Goal: Find specific page/section: Find specific page/section

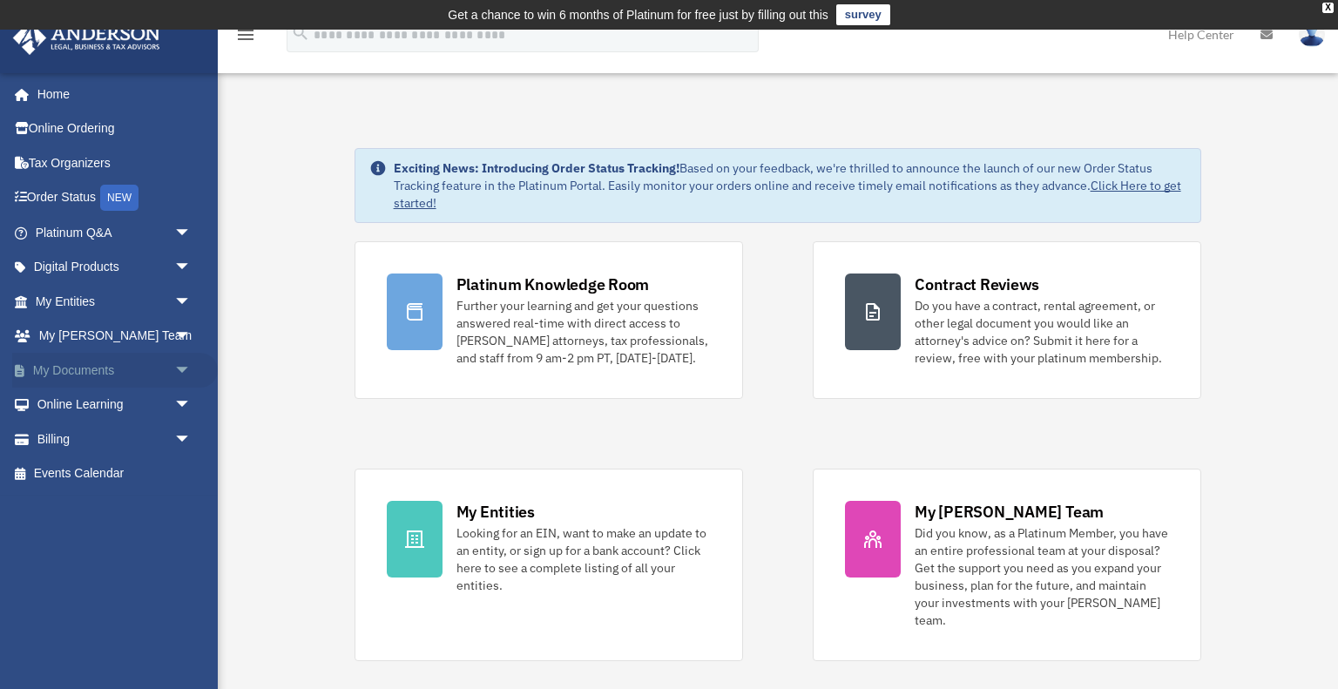
click at [181, 371] on span "arrow_drop_down" at bounding box center [191, 371] width 35 height 36
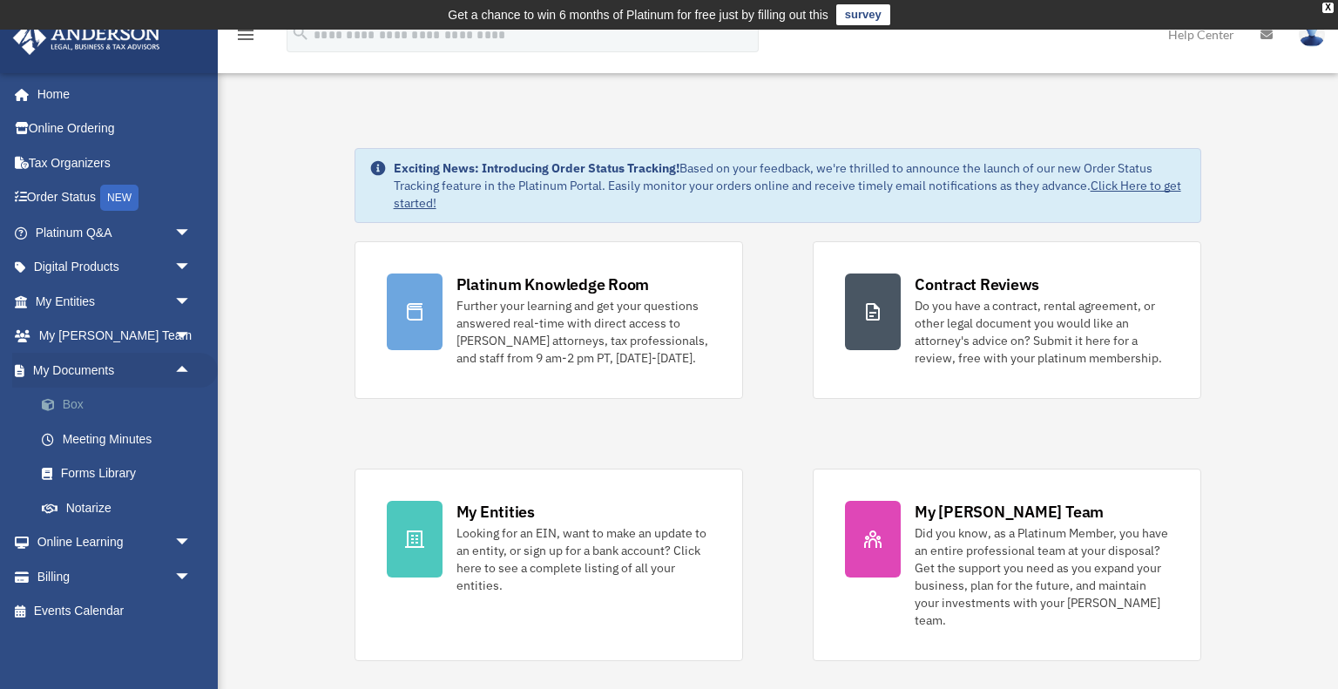
click at [147, 406] on link "Box" at bounding box center [120, 405] width 193 height 35
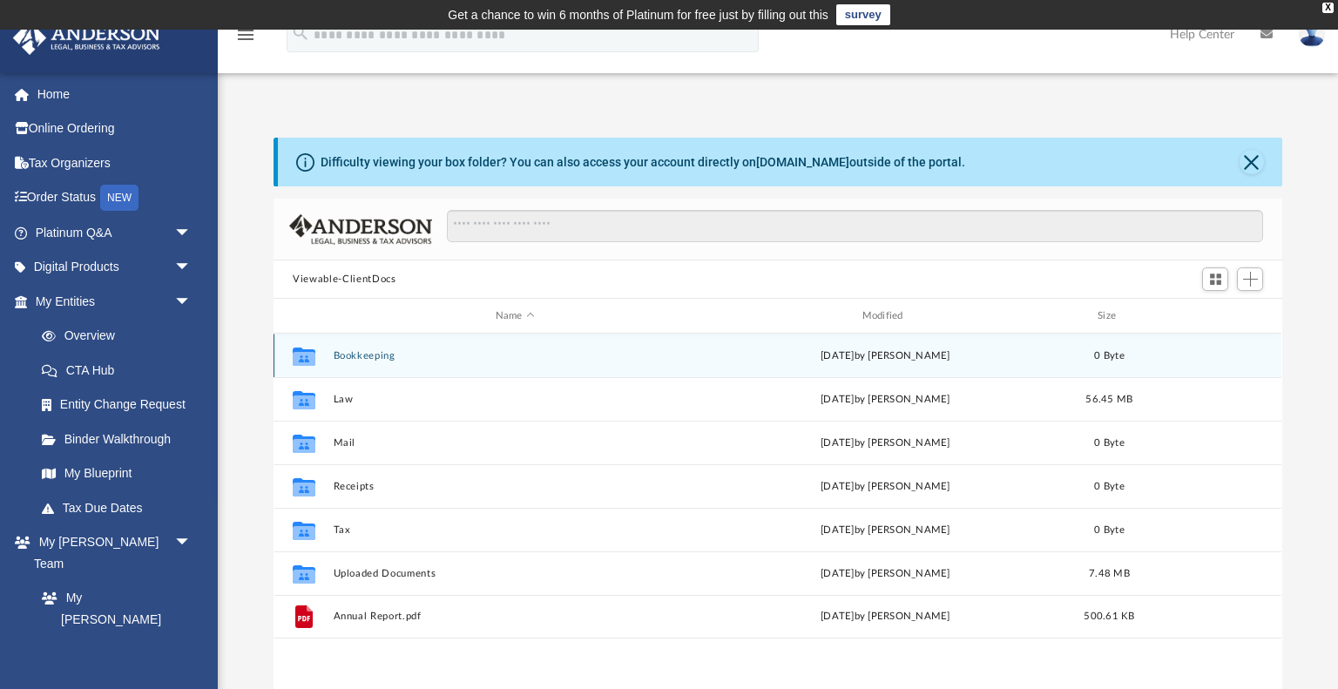
scroll to position [395, 1008]
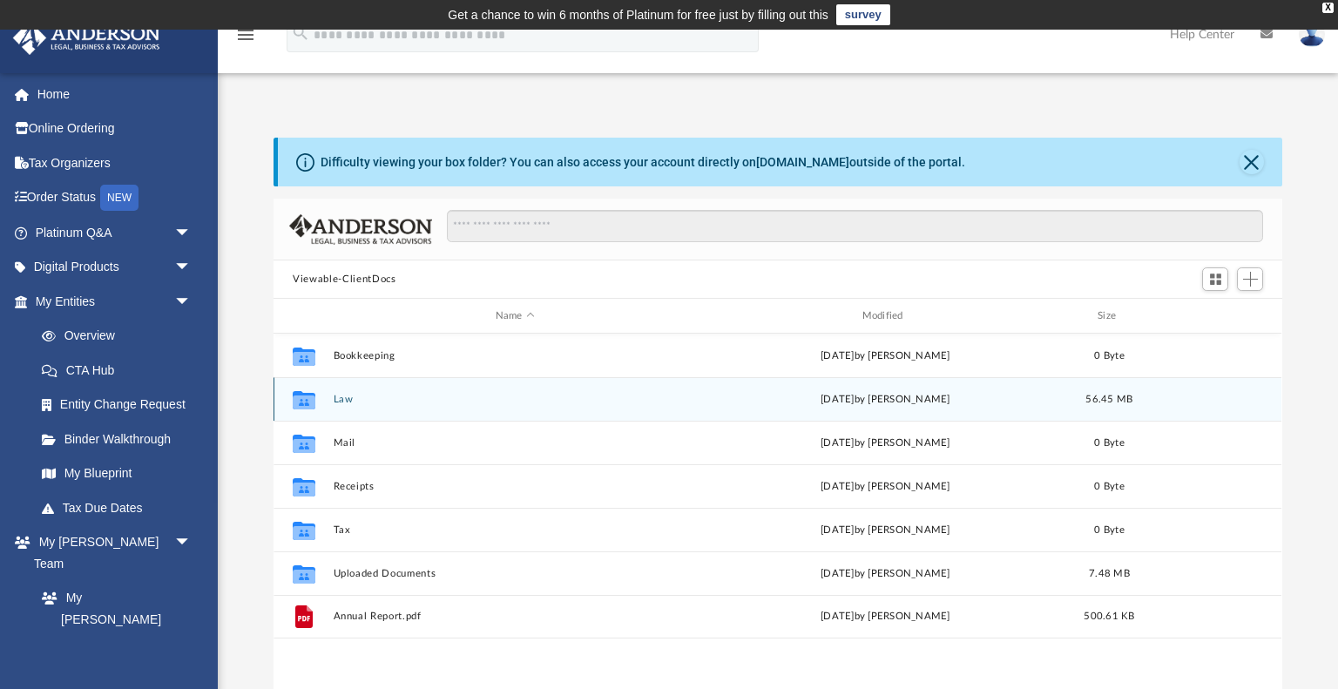
click at [347, 399] on button "Law" at bounding box center [515, 399] width 363 height 11
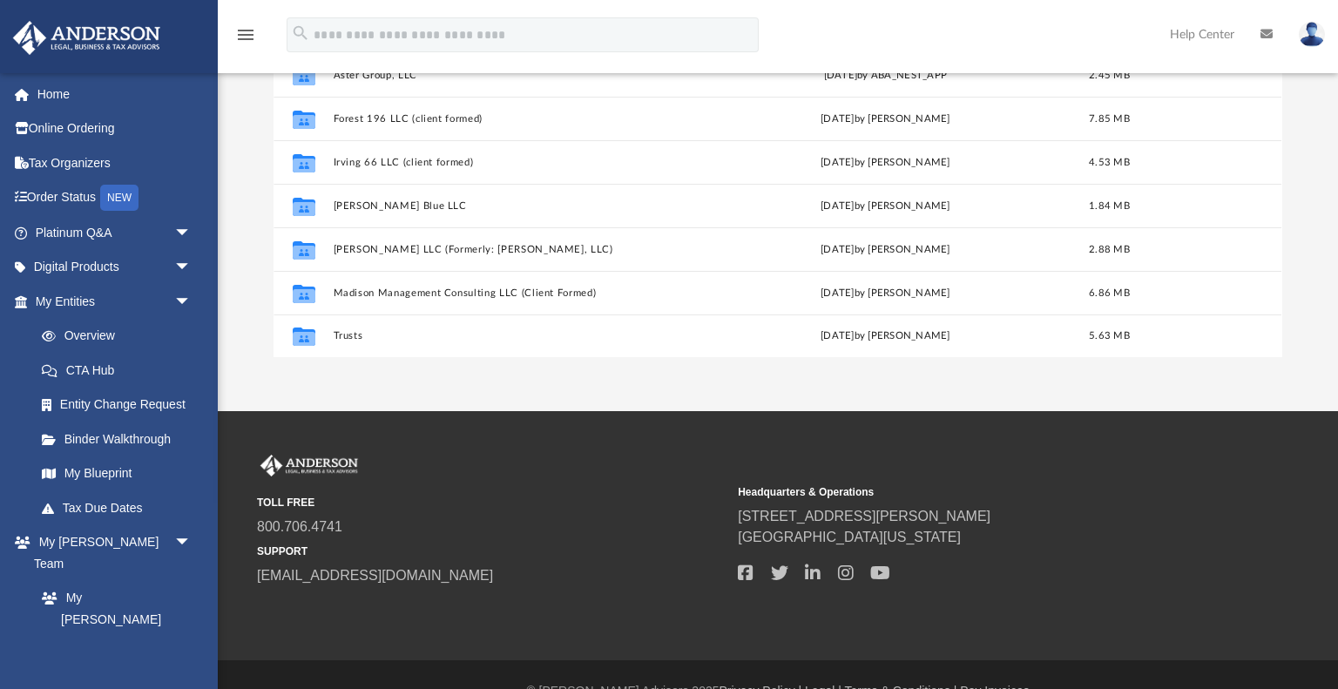
scroll to position [355, 0]
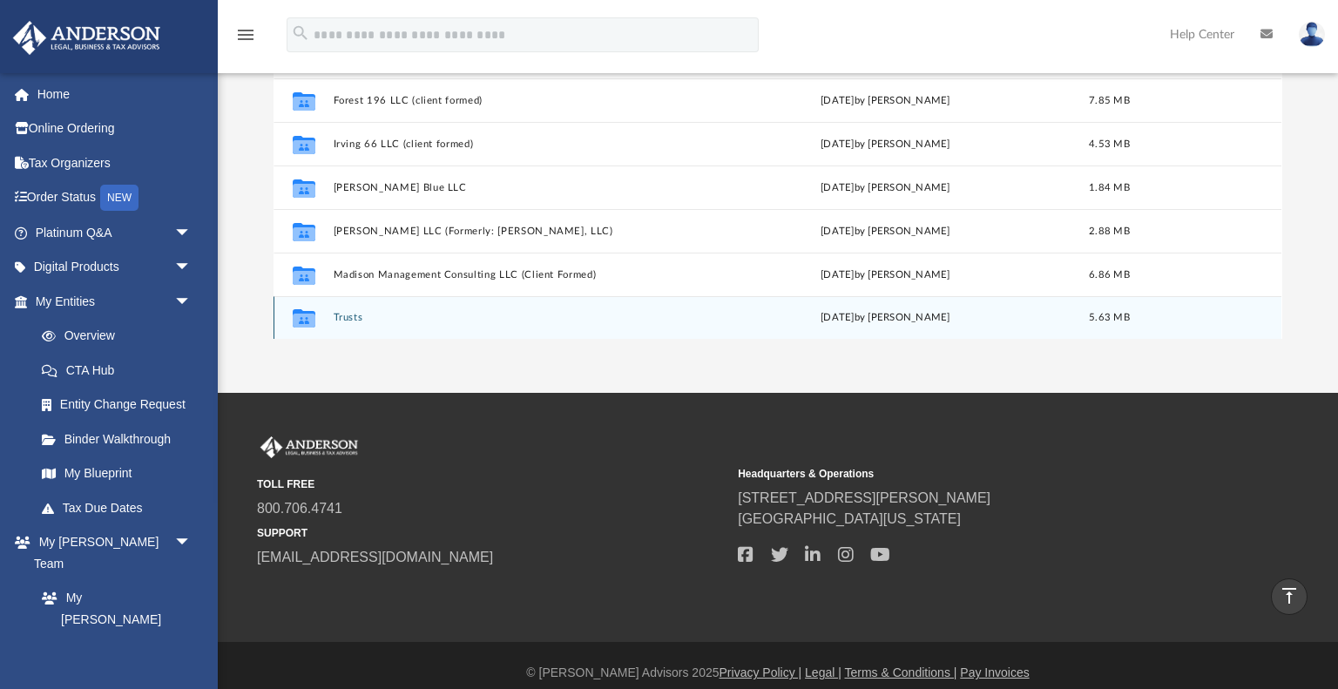
click at [358, 322] on button "Trusts" at bounding box center [515, 317] width 363 height 11
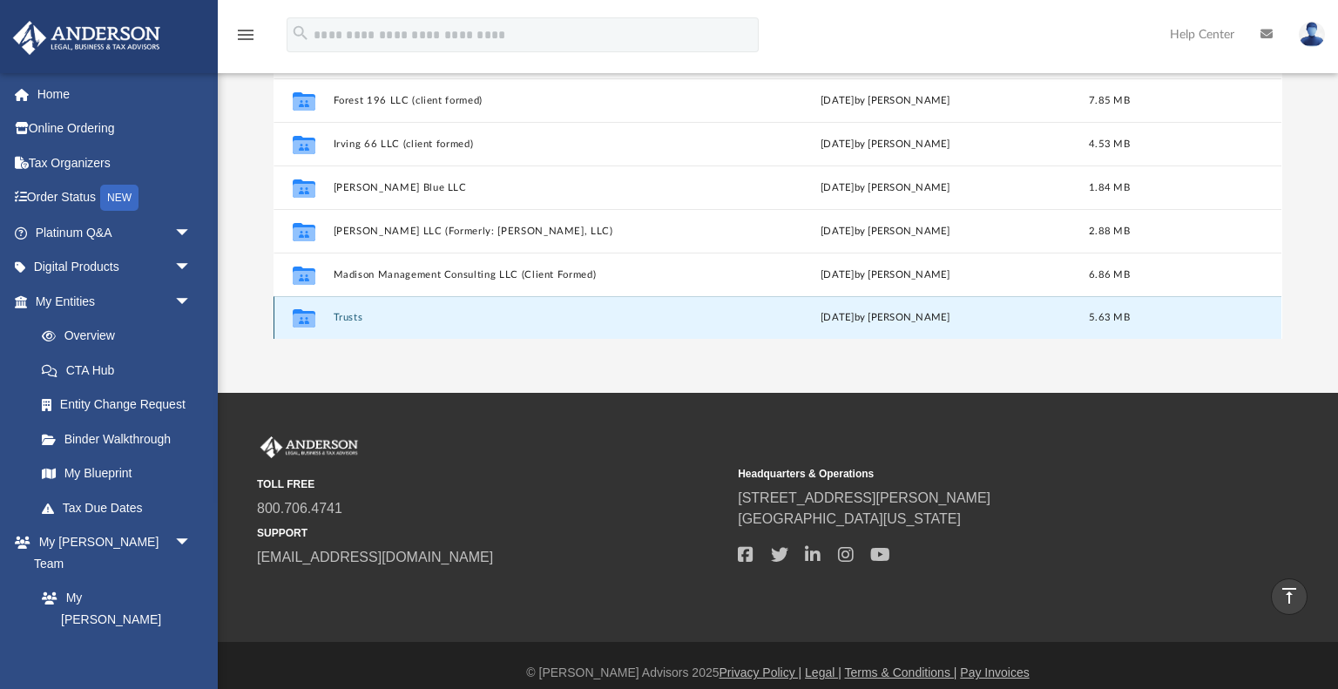
click at [358, 322] on button "Trusts" at bounding box center [515, 317] width 363 height 11
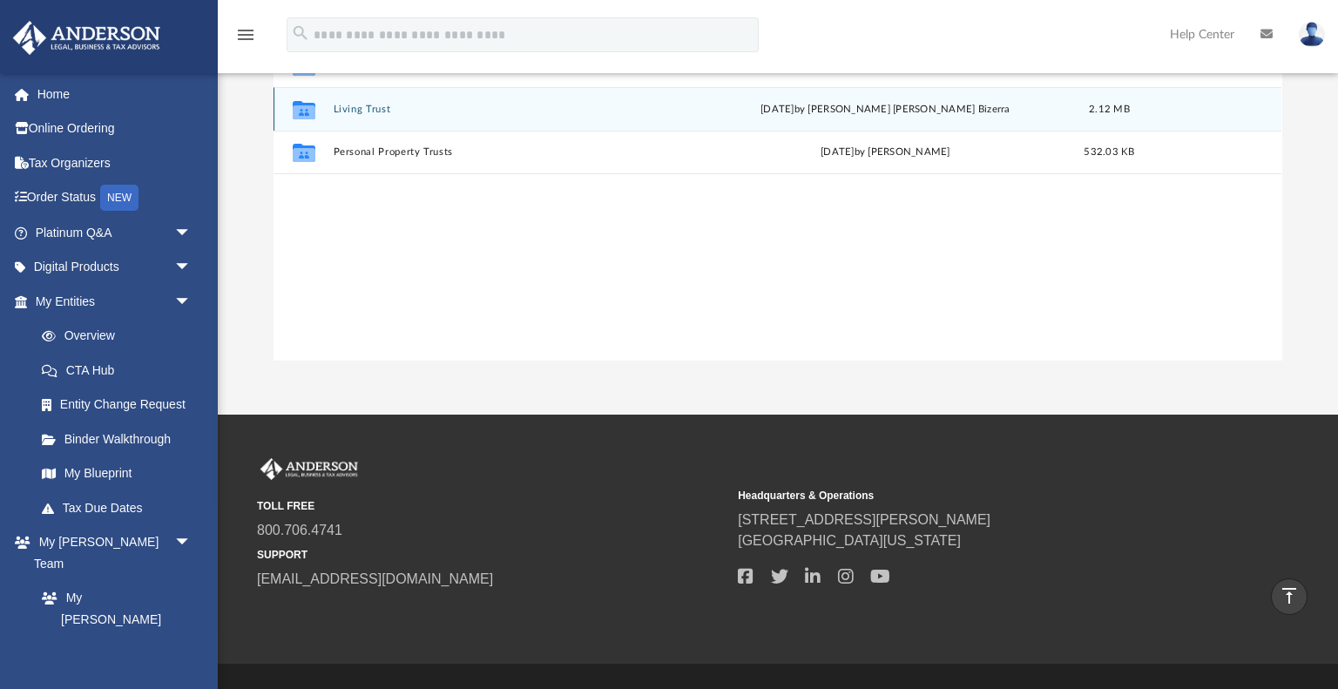
click at [375, 106] on button "Living Trust" at bounding box center [515, 109] width 363 height 11
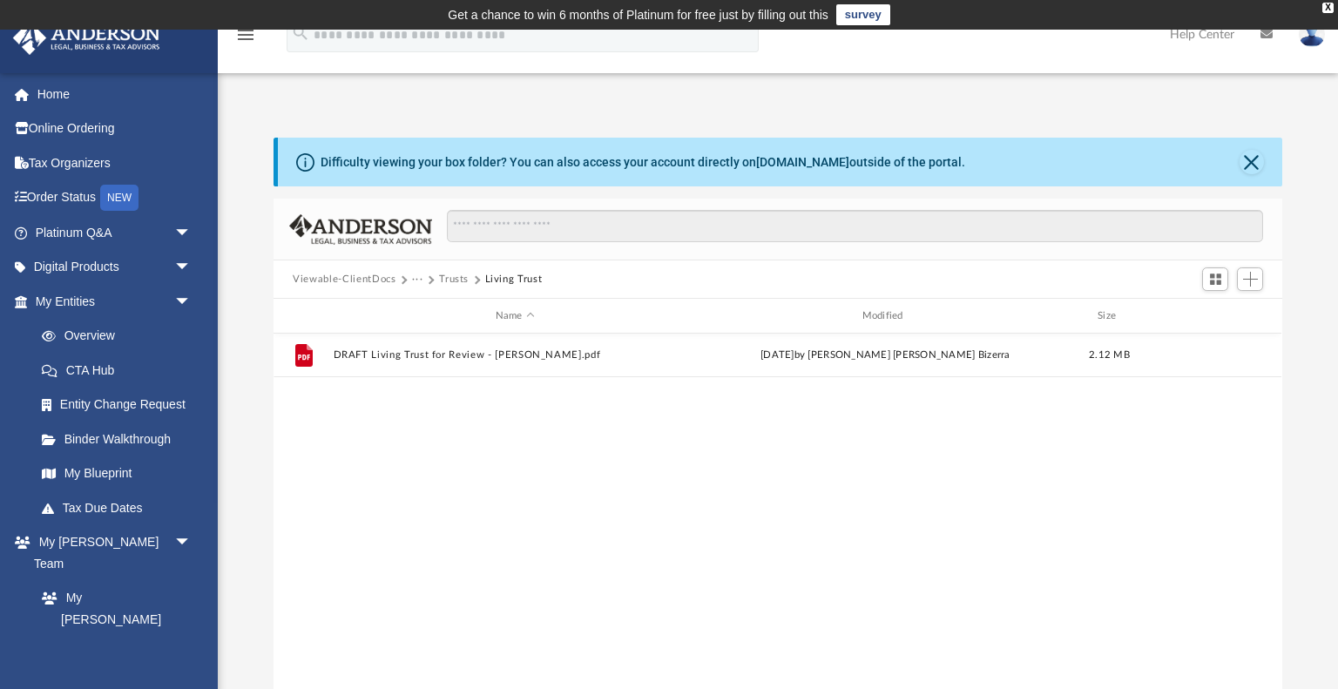
click at [456, 255] on div at bounding box center [847, 235] width 831 height 51
click at [452, 279] on button "Trusts" at bounding box center [454, 280] width 30 height 16
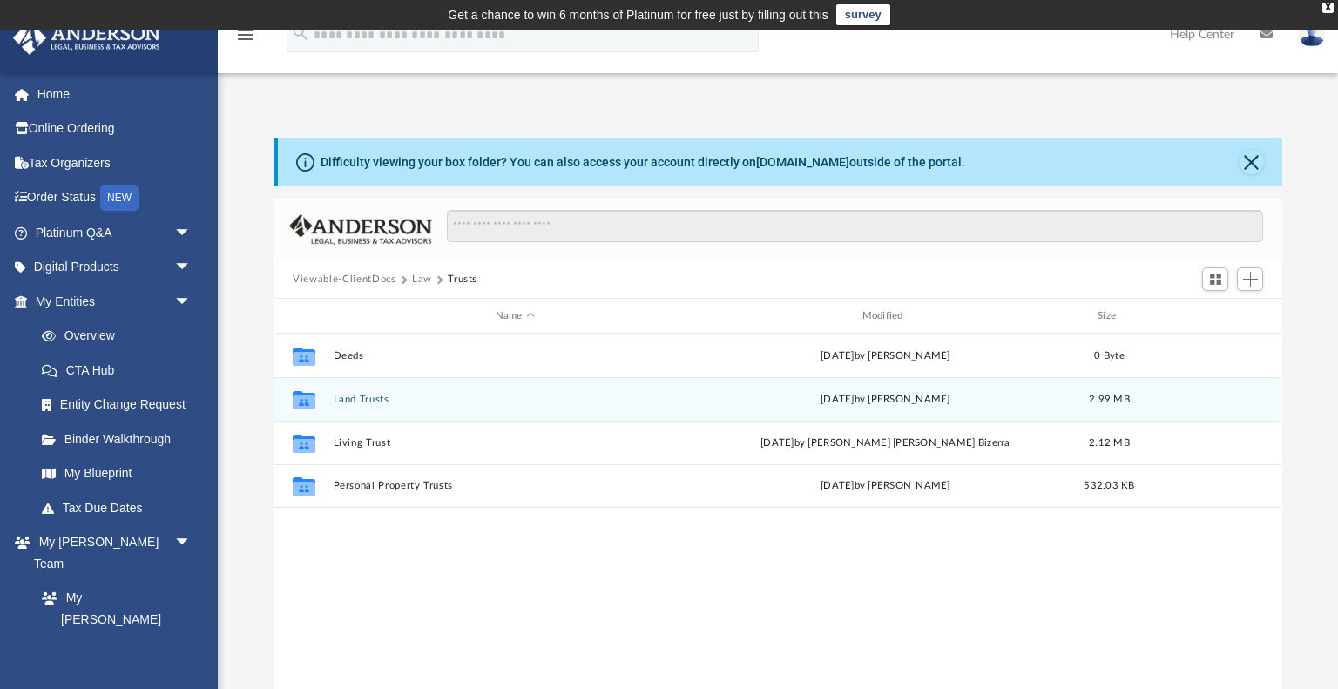
click at [397, 397] on button "Land Trusts" at bounding box center [515, 399] width 363 height 11
click at [397, 397] on button "Land Trust - [STREET_ADDRESS] Trust" at bounding box center [515, 399] width 363 height 11
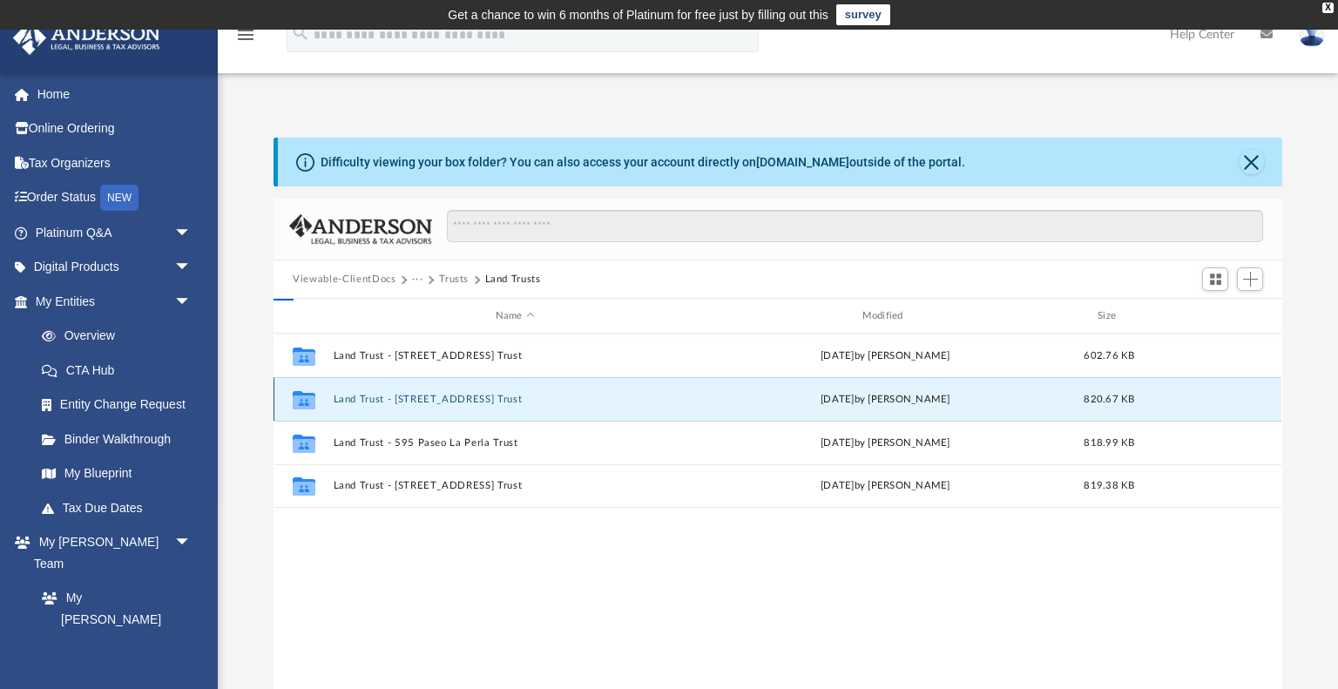
click at [397, 397] on button "Land Trust - [STREET_ADDRESS] Trust" at bounding box center [515, 399] width 363 height 11
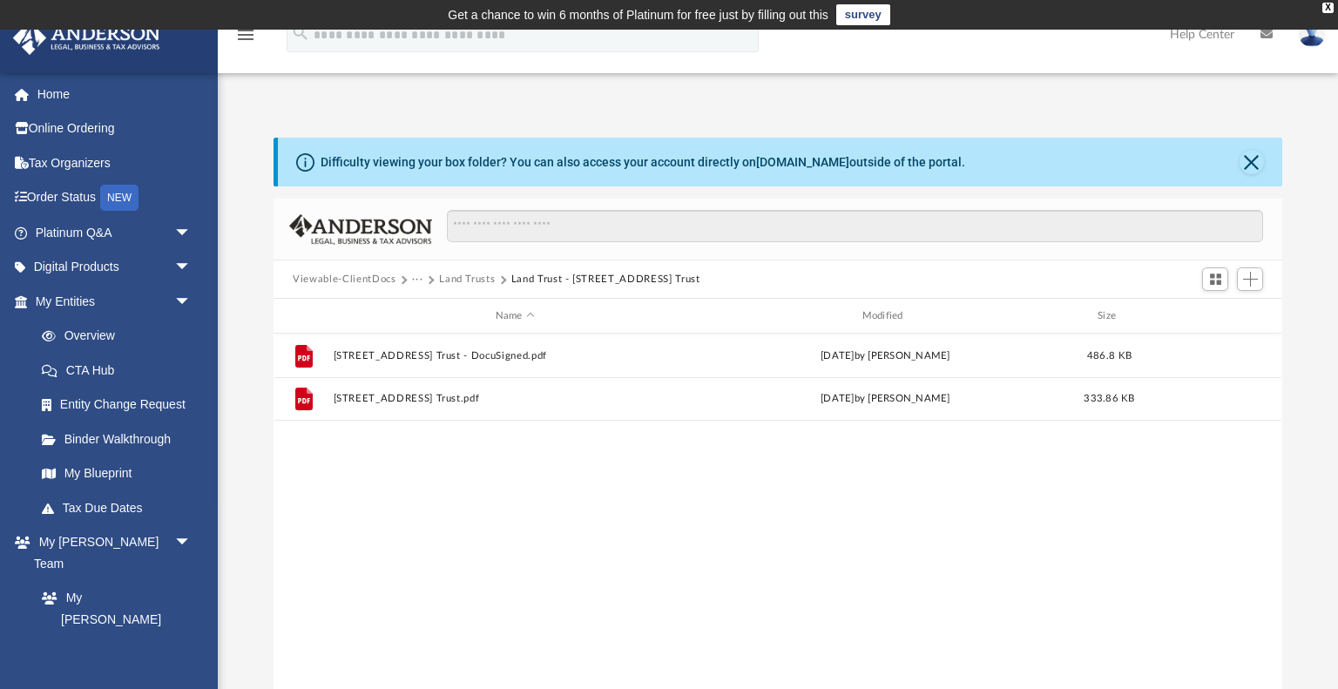
click at [457, 277] on button "Land Trusts" at bounding box center [467, 280] width 56 height 16
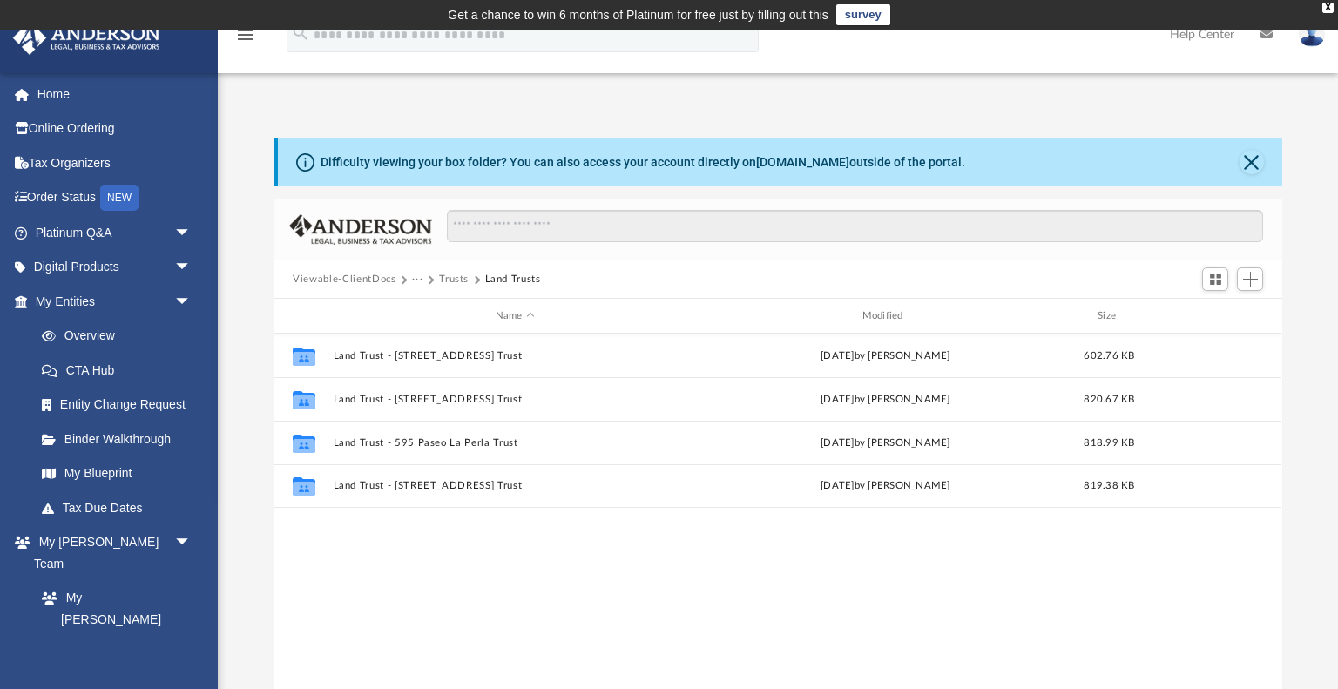
click at [415, 283] on button "···" at bounding box center [417, 280] width 11 height 16
click at [453, 280] on button "Trusts" at bounding box center [454, 280] width 30 height 16
click at [418, 281] on button "Law" at bounding box center [422, 280] width 20 height 16
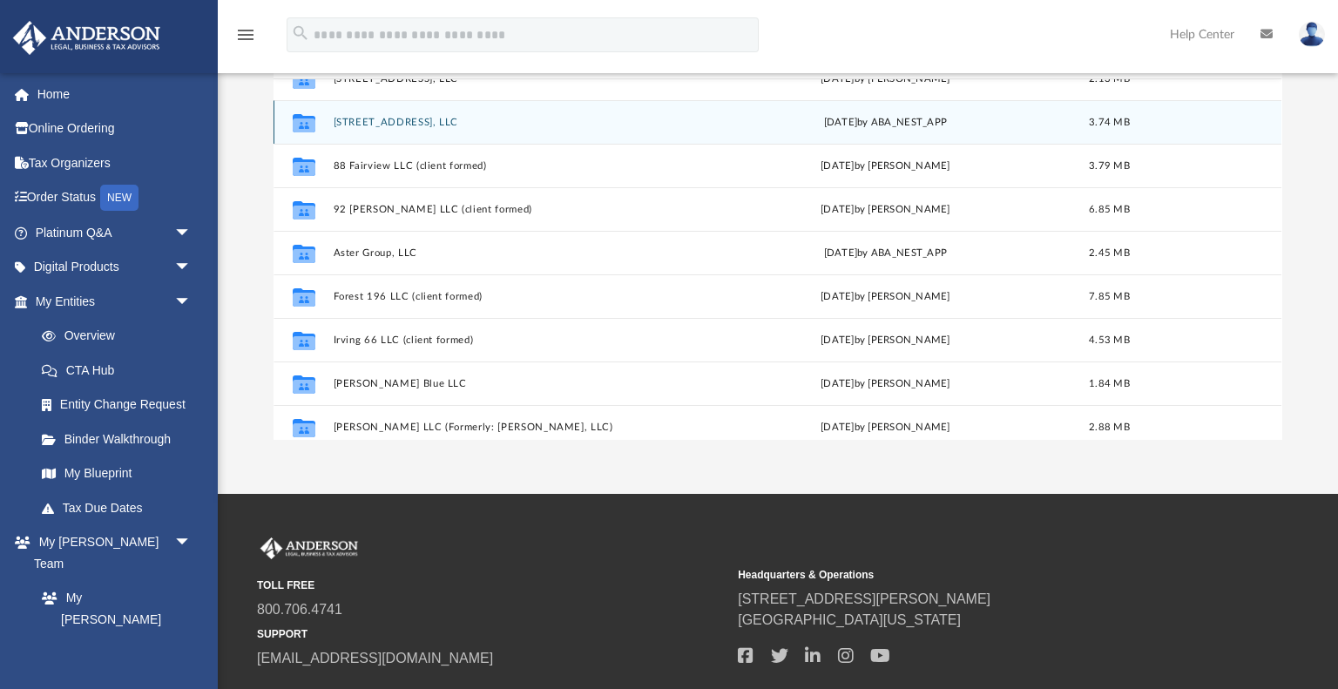
scroll to position [158, 0]
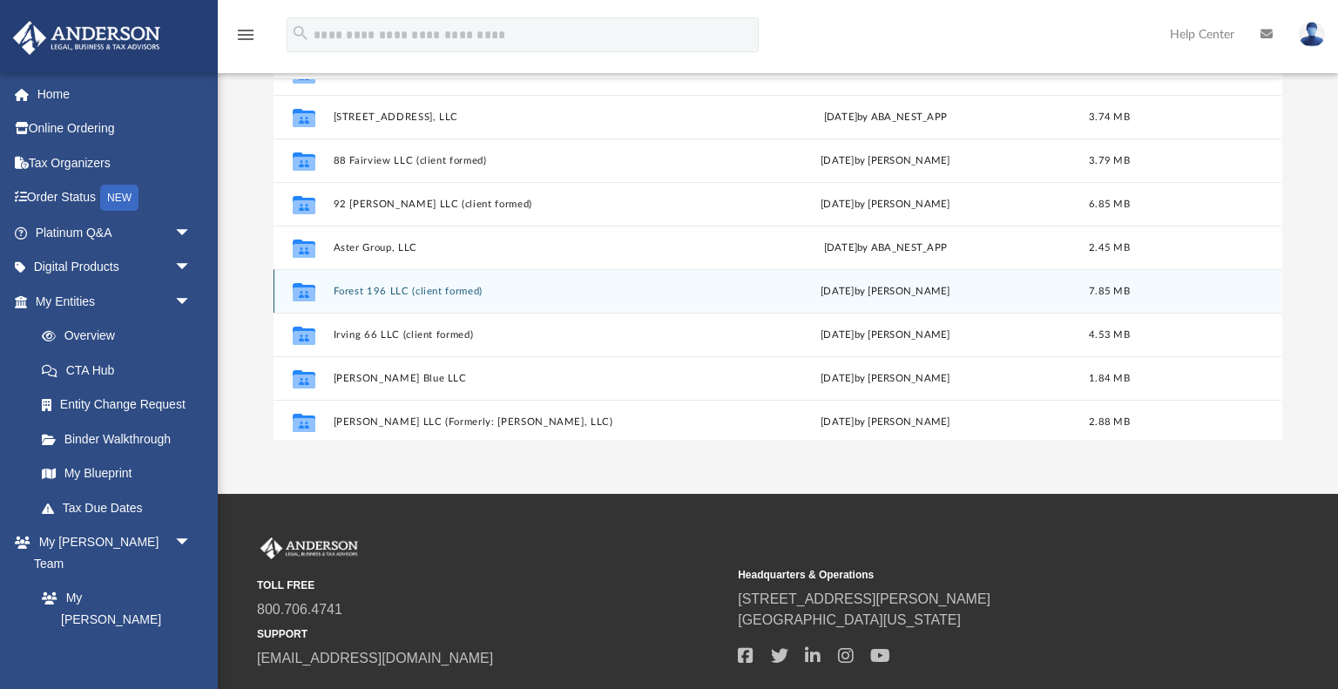
click at [416, 286] on button "Forest 196 LLC (client formed)" at bounding box center [515, 291] width 363 height 11
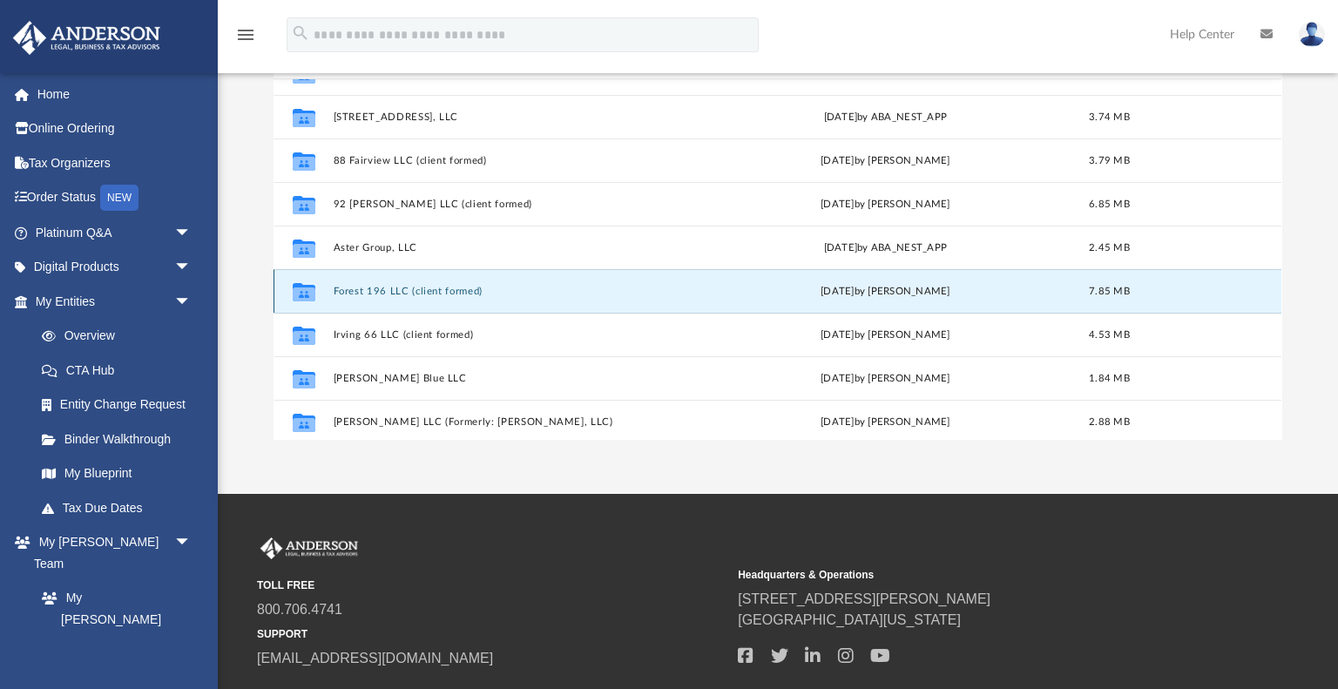
click at [416, 286] on button "Forest 196 LLC (client formed)" at bounding box center [515, 291] width 363 height 11
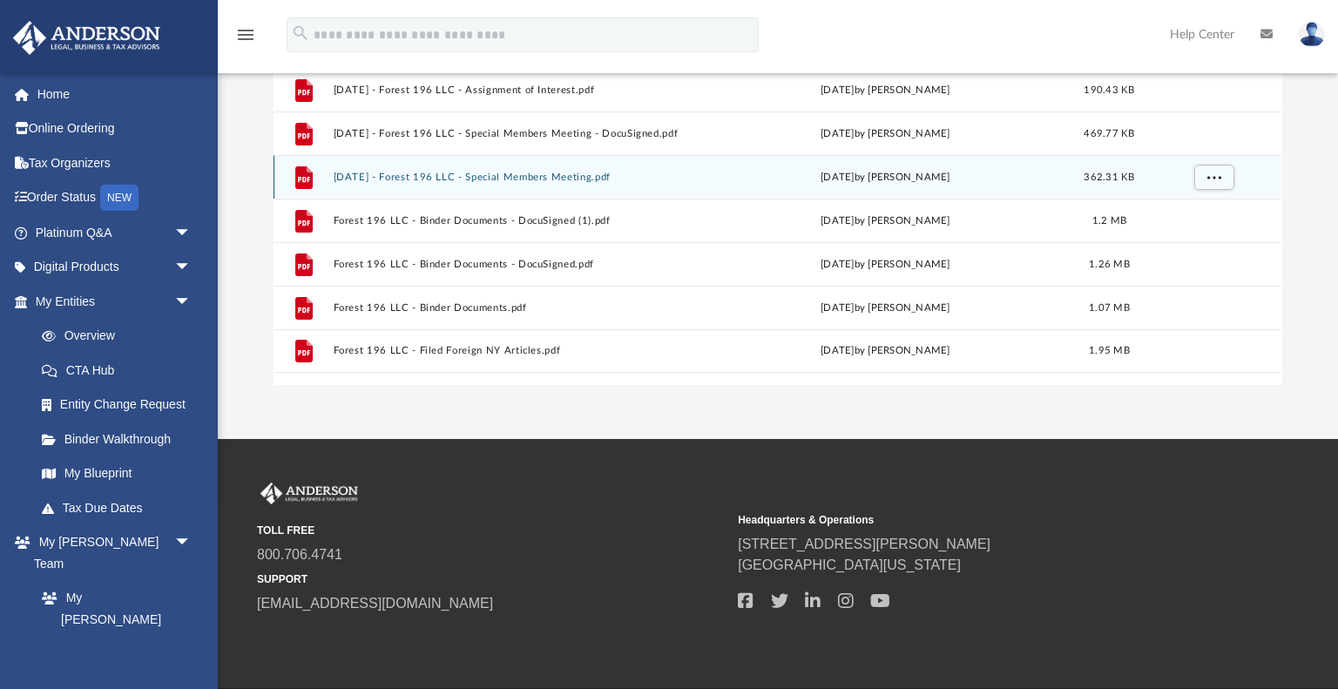
scroll to position [310, 0]
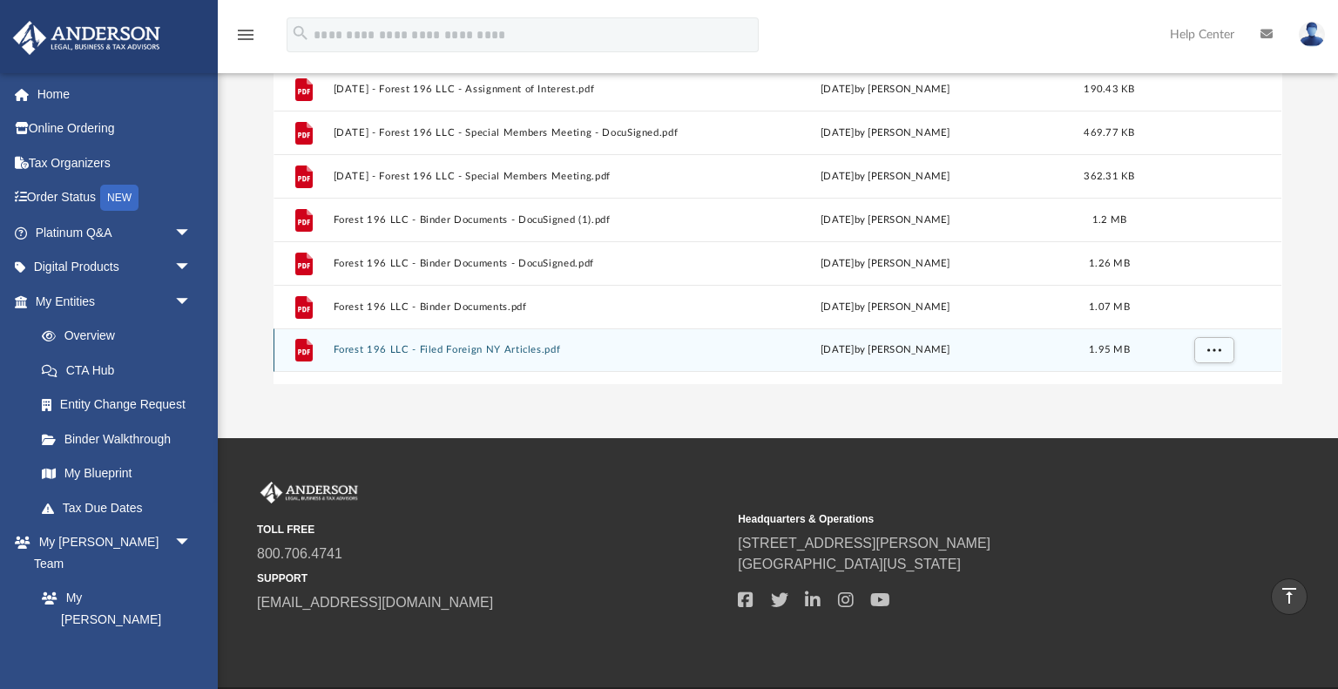
click at [521, 352] on button "Forest 196 LLC - Filed Foreign NY Articles.pdf" at bounding box center [515, 349] width 363 height 11
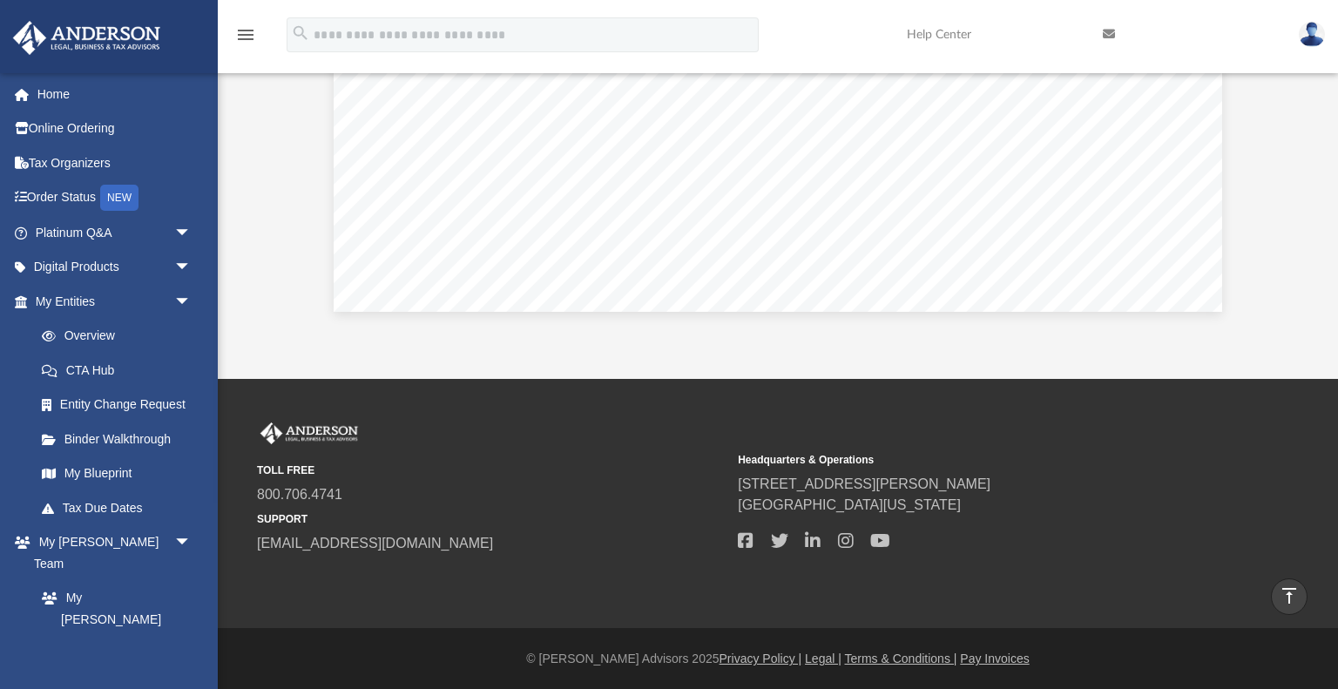
scroll to position [0, 0]
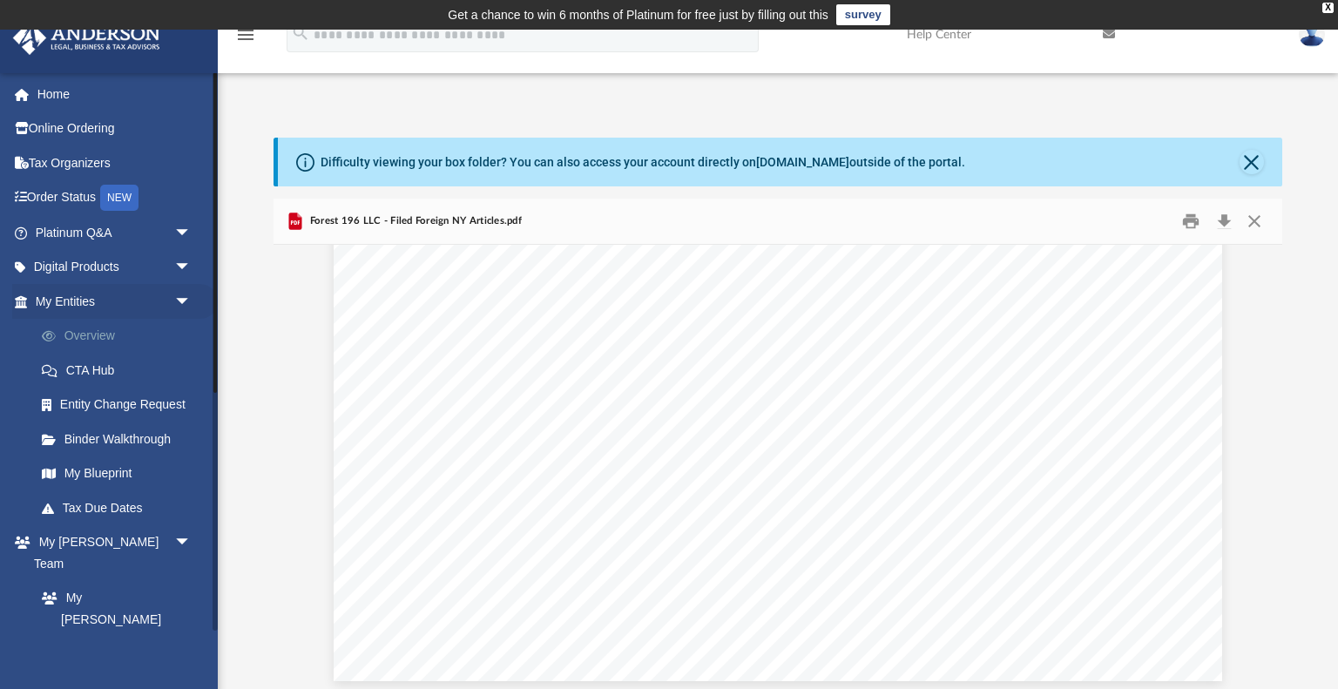
click at [99, 336] on link "Overview" at bounding box center [120, 336] width 193 height 35
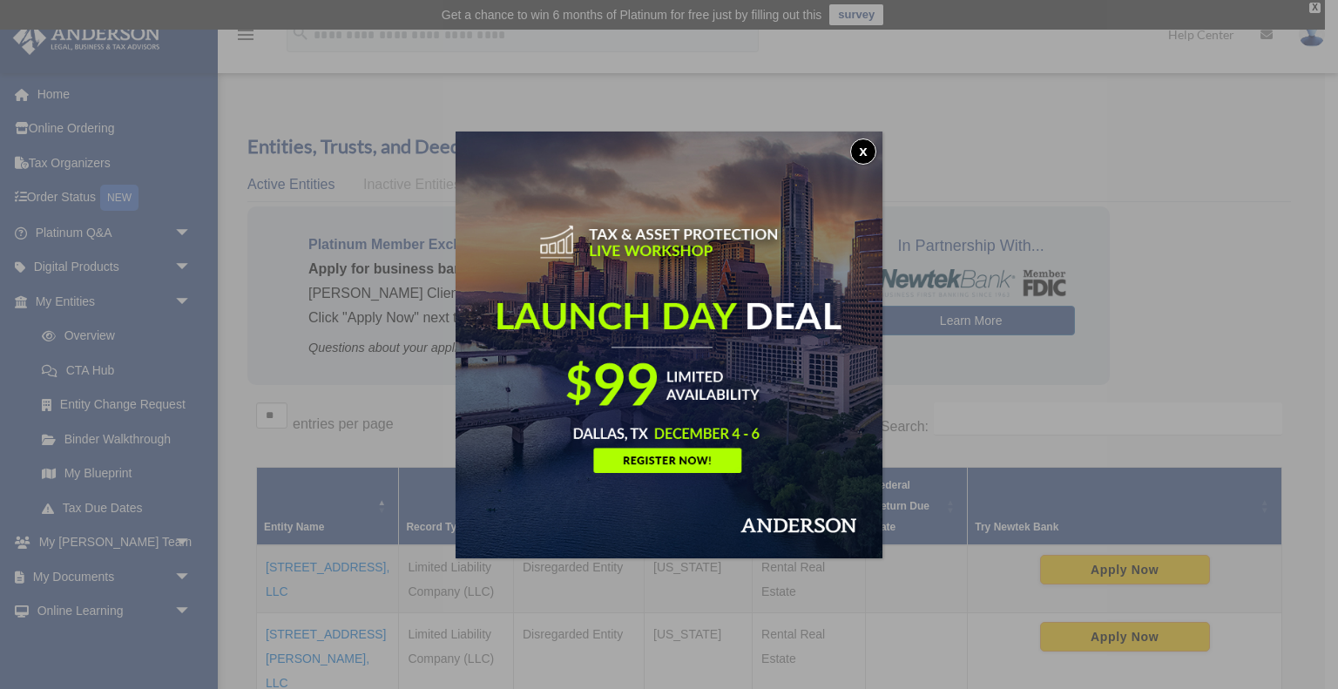
click at [866, 158] on button "x" at bounding box center [863, 151] width 26 height 26
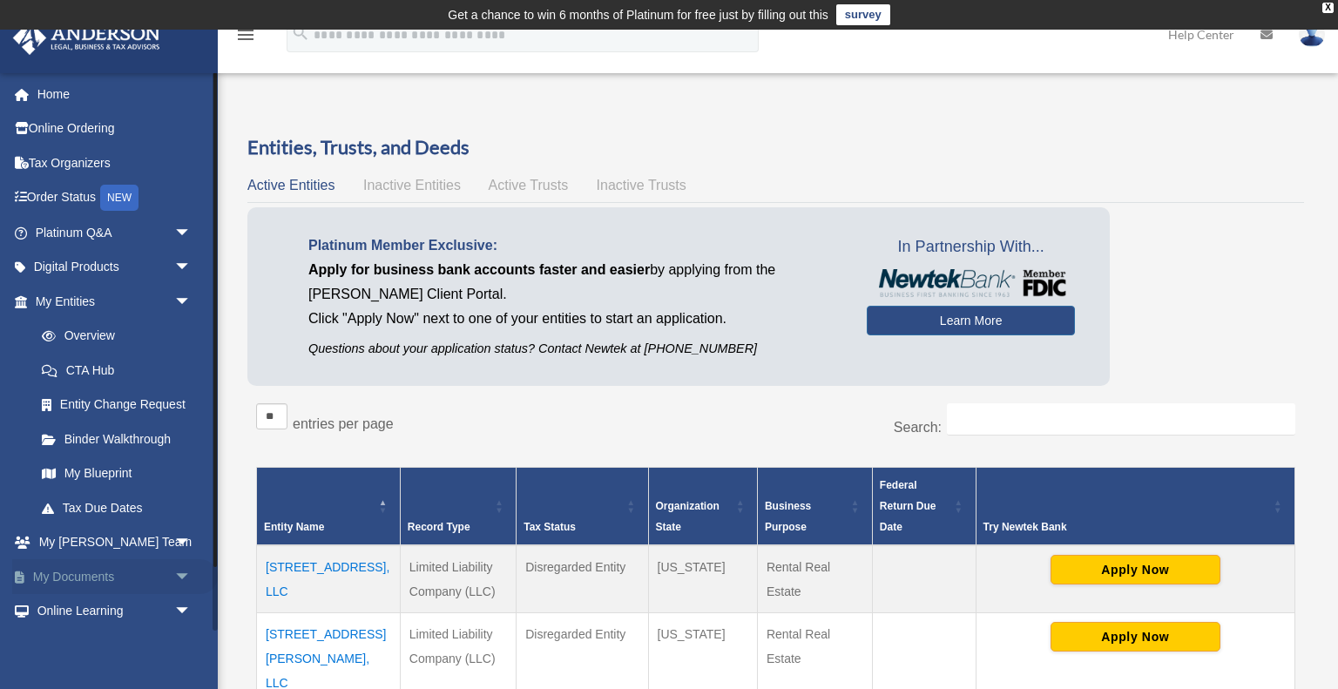
scroll to position [71, 0]
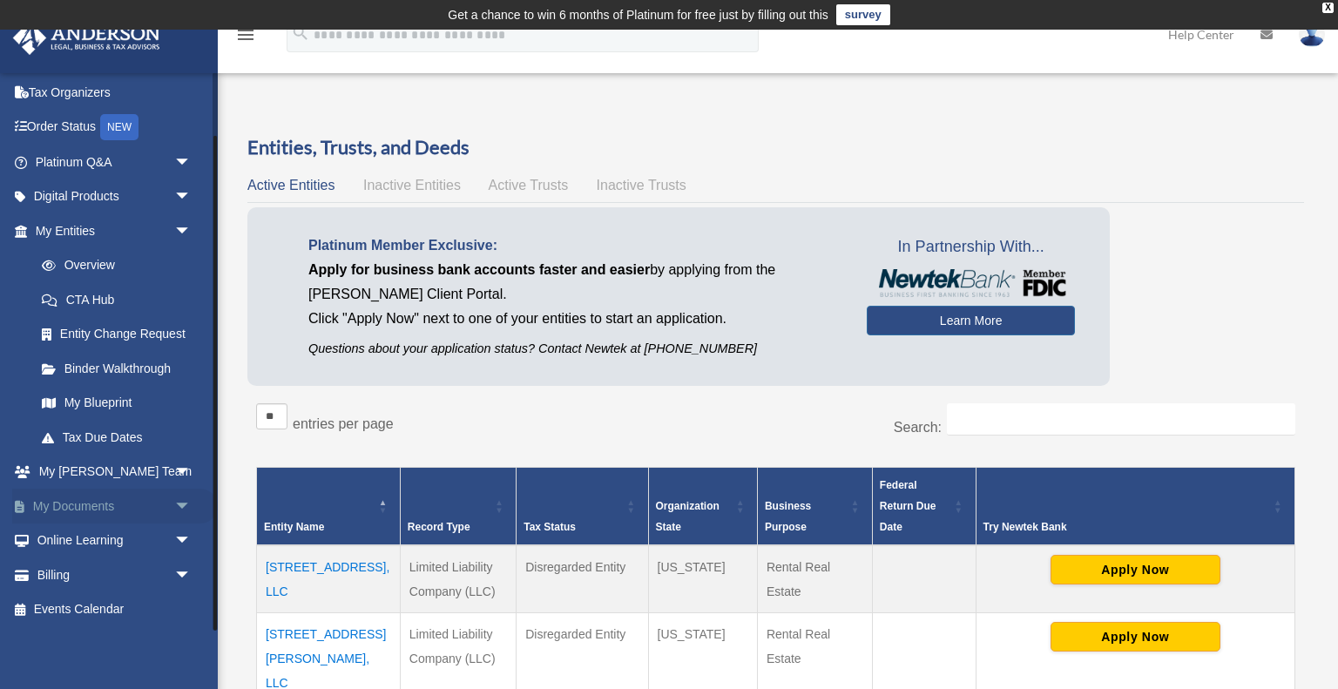
click at [142, 508] on link "My Documents arrow_drop_down" at bounding box center [115, 506] width 206 height 35
click at [188, 503] on span "arrow_drop_down" at bounding box center [191, 507] width 35 height 36
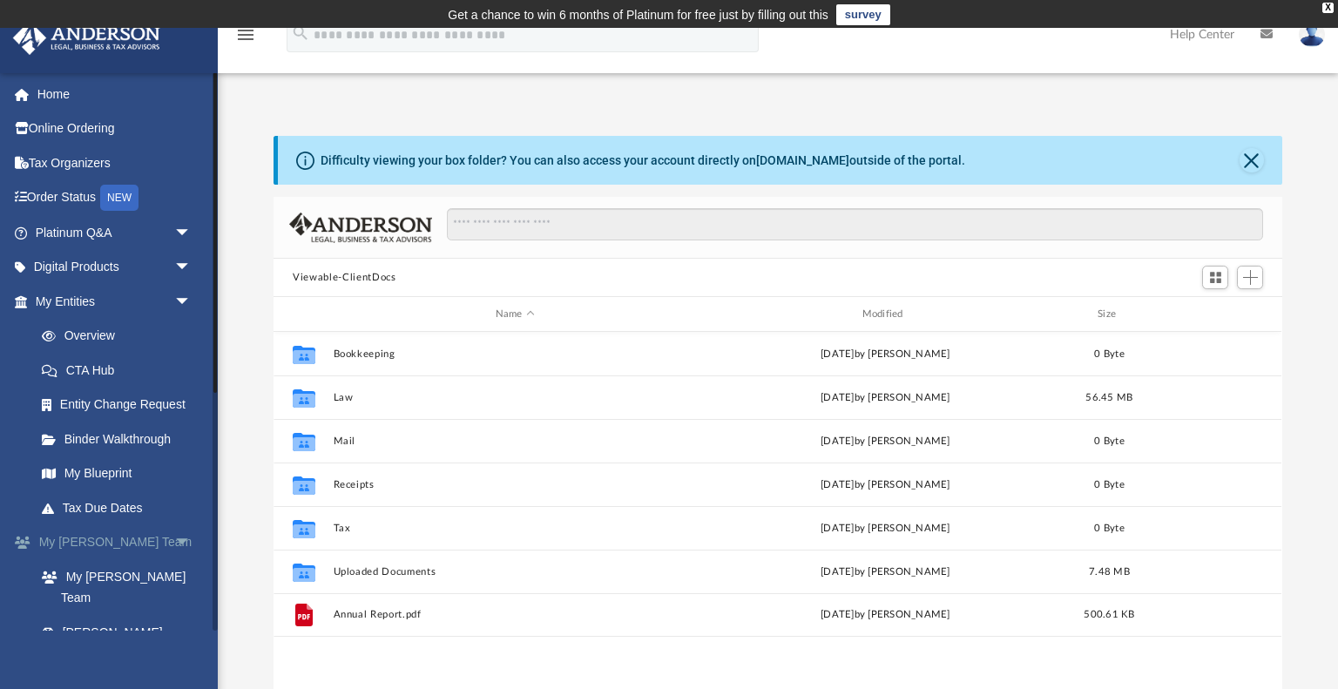
scroll to position [395, 1008]
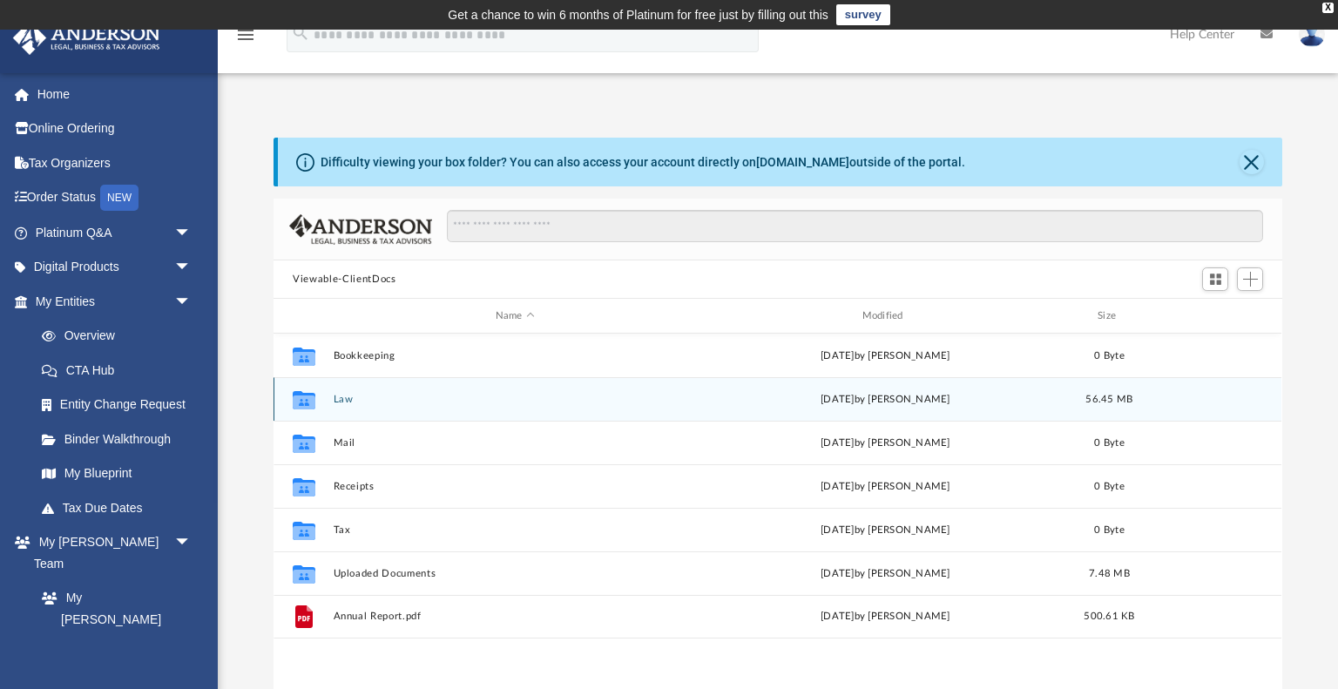
click at [345, 399] on button "Law" at bounding box center [515, 399] width 363 height 11
